Goal: Task Accomplishment & Management: Use online tool/utility

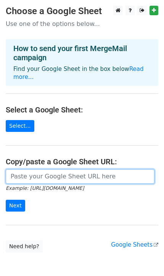
click at [55, 169] on input "url" at bounding box center [80, 176] width 149 height 14
paste input "https://docs.google.com/spreadsheets/d/1dGQX2eoRSlZWXvw9W8-BSln7zzPTl6xWImxcHay…"
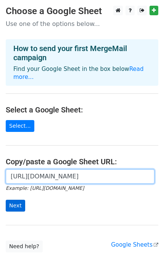
type input "https://docs.google.com/spreadsheets/d/1dGQX2eoRSlZWXvw9W8-BSln7zzPTl6xWImxcHay…"
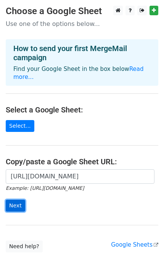
click at [19, 200] on input "Next" at bounding box center [15, 206] width 19 height 12
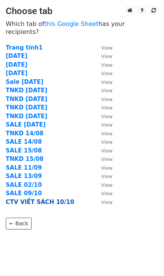
click at [51, 199] on strong "CTV VIẾT SÁCH 10/10" at bounding box center [40, 202] width 68 height 7
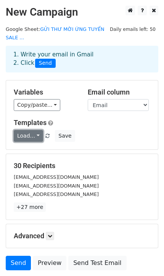
click at [36, 130] on link "Load..." at bounding box center [28, 136] width 29 height 12
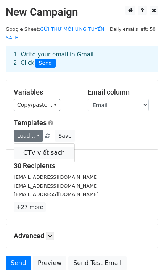
click at [43, 147] on link "CTV viết sách" at bounding box center [44, 153] width 60 height 12
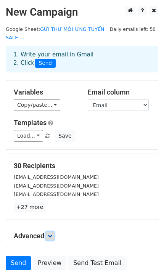
click at [54, 232] on link at bounding box center [50, 236] width 8 height 8
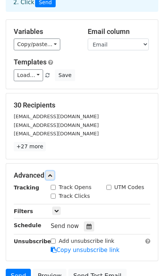
scroll to position [124, 0]
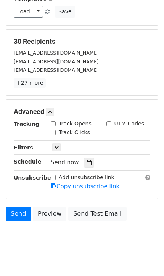
click at [53, 121] on input "Track Opens" at bounding box center [53, 123] width 5 height 5
checkbox input "true"
click at [54, 130] on input "Track Clicks" at bounding box center [53, 132] width 5 height 5
checkbox input "true"
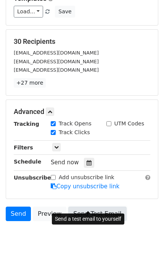
click at [95, 207] on link "Send Test Email" at bounding box center [97, 214] width 58 height 14
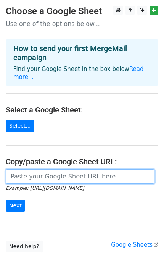
click at [43, 170] on input "url" at bounding box center [80, 176] width 149 height 14
paste input "https://docs.google.com/spreadsheets/d/1AIYJpbb0qBtco4ihNocAhRWIi-sYyye5QbuYH8J…"
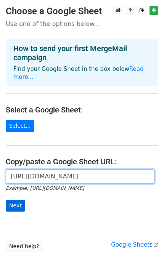
type input "https://docs.google.com/spreadsheets/d/1AIYJpbb0qBtco4ihNocAhRWIi-sYyye5QbuYH8J…"
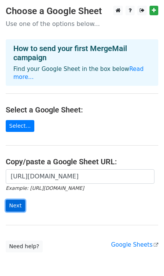
click at [19, 200] on input "Next" at bounding box center [15, 206] width 19 height 12
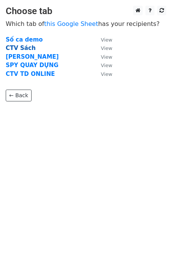
click at [22, 47] on strong "CTV Sách" at bounding box center [21, 48] width 30 height 7
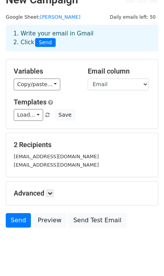
scroll to position [19, 0]
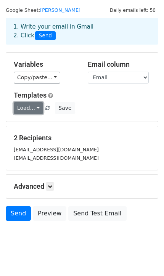
click at [37, 108] on link "Load..." at bounding box center [28, 108] width 29 height 12
click at [39, 120] on link "CTV viết sách" at bounding box center [44, 125] width 60 height 12
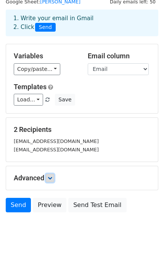
click at [50, 176] on icon at bounding box center [50, 178] width 5 height 5
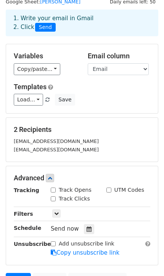
click at [59, 186] on label "Track Opens" at bounding box center [75, 190] width 33 height 8
click at [56, 188] on input "Track Opens" at bounding box center [53, 190] width 5 height 5
checkbox input "true"
click at [61, 195] on label "Track Clicks" at bounding box center [74, 199] width 31 height 8
click at [56, 196] on input "Track Clicks" at bounding box center [53, 198] width 5 height 5
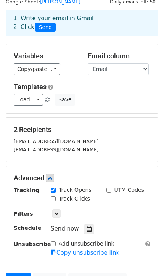
checkbox input "true"
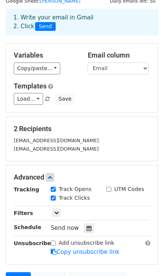
scroll to position [102, 0]
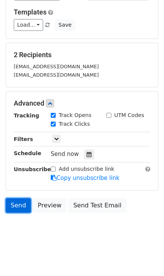
click at [24, 205] on link "Send" at bounding box center [18, 205] width 25 height 14
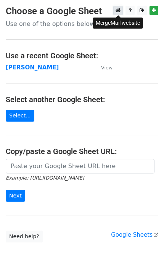
click at [119, 13] on icon at bounding box center [118, 10] width 5 height 5
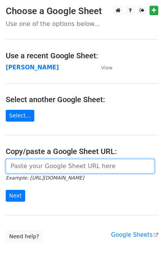
click at [63, 166] on input "url" at bounding box center [80, 166] width 149 height 14
type input "https://docs.google.com/spreadsheets/d/1dGQX2eoRSlZWXvw9W8-BSln7zzPTl6xWImxcHay…"
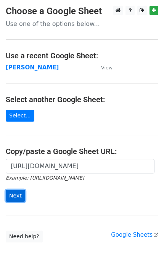
click at [19, 192] on input "Next" at bounding box center [15, 196] width 19 height 12
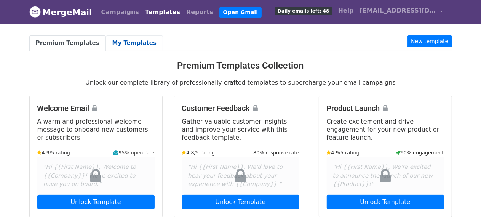
click at [133, 39] on link "My Templates" at bounding box center [134, 43] width 57 height 16
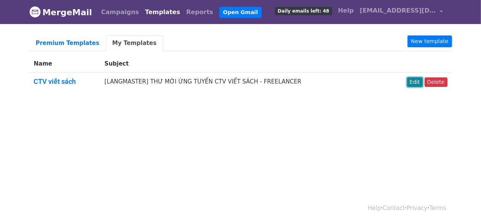
click at [418, 80] on link "Edit" at bounding box center [416, 82] width 16 height 10
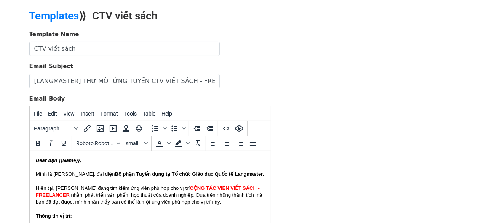
scroll to position [38, 0]
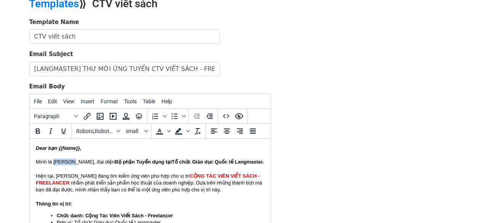
drag, startPoint x: 71, startPoint y: 162, endPoint x: 54, endPoint y: 163, distance: 16.4
click at [54, 163] on font "Mình là Mai Vân, đại diện Bộ phận Tuyển dụng tại" at bounding box center [103, 162] width 136 height 6
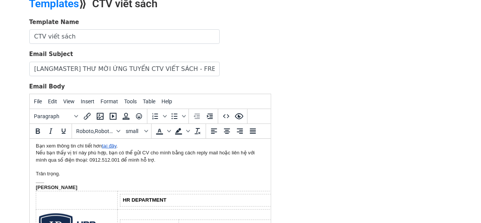
scroll to position [152, 0]
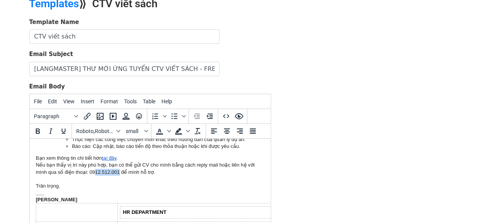
drag, startPoint x: 117, startPoint y: 172, endPoint x: 94, endPoint y: 173, distance: 22.9
click at [94, 173] on div "Nếu bạn thấy vị trí này phù hợp, bạn có thể gửi CV cho mình bằng cách reply mai…" at bounding box center [149, 169] width 229 height 14
click at [163, 176] on div at bounding box center [149, 179] width 229 height 7
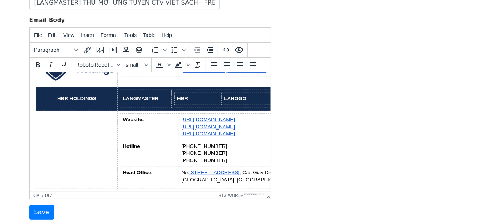
scroll to position [161, 0]
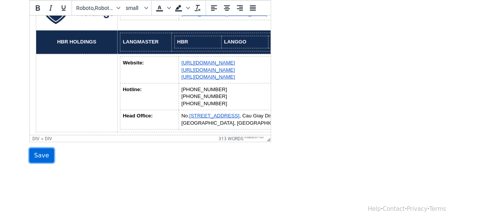
click at [42, 155] on input "Save" at bounding box center [41, 155] width 25 height 14
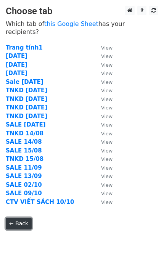
click at [13, 218] on link "← Back" at bounding box center [19, 224] width 26 height 12
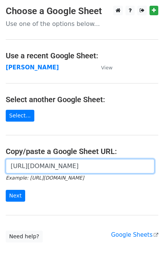
click at [54, 170] on input "https://docs.google.com/spreadsheets/d/1dGQX2eoRSlZWXvw9W8-BSln7zzPTl6xWImxcHay…" at bounding box center [80, 166] width 149 height 14
click at [54, 170] on input "url" at bounding box center [80, 166] width 149 height 14
type input "https://docs.google.com/spreadsheets/d/1AIYJpbb0qBtco4ihNocAhRWIi-sYyye5QbuYH8J…"
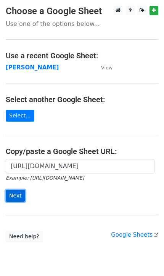
click at [18, 196] on input "Next" at bounding box center [15, 196] width 19 height 12
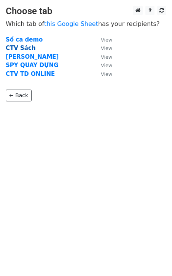
click at [26, 45] on strong "CTV Sách" at bounding box center [21, 48] width 30 height 7
click at [20, 49] on strong "CTV Sách" at bounding box center [21, 48] width 30 height 7
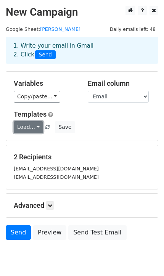
click at [38, 128] on link "Load..." at bounding box center [28, 127] width 29 height 12
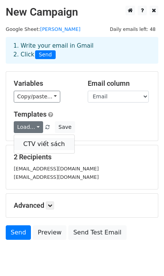
click at [37, 145] on link "CTV viết sách" at bounding box center [44, 144] width 60 height 12
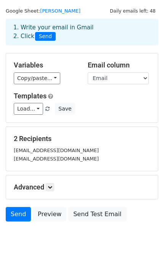
scroll to position [27, 0]
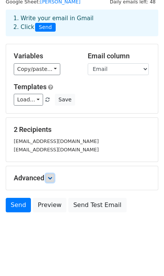
click at [52, 177] on icon at bounding box center [50, 178] width 5 height 5
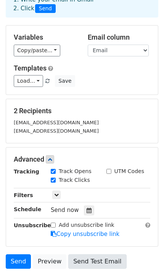
scroll to position [102, 0]
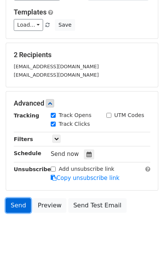
click at [16, 202] on link "Send" at bounding box center [18, 205] width 25 height 14
